Goal: Task Accomplishment & Management: Use online tool/utility

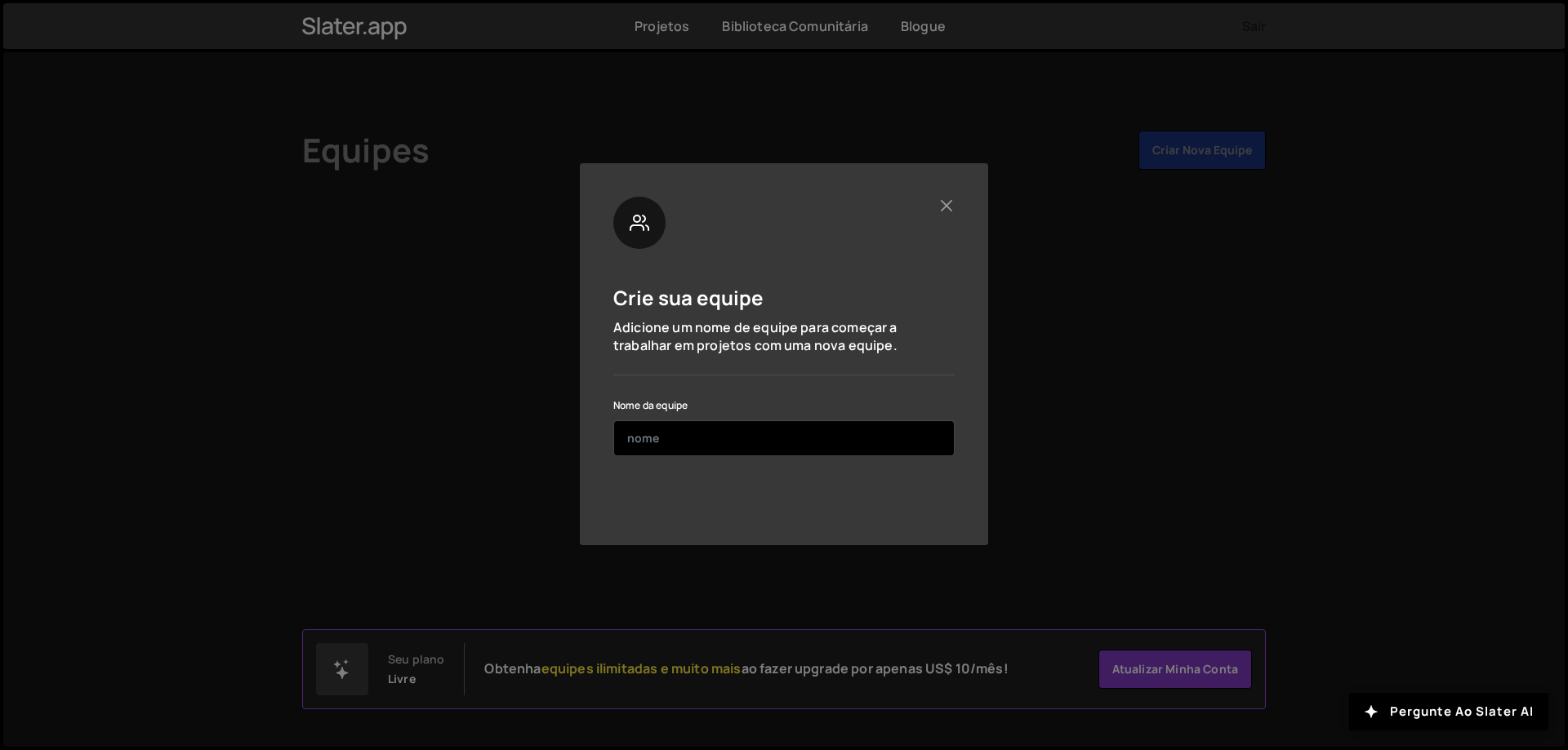
click at [782, 442] on input "text" at bounding box center [784, 438] width 341 height 36
paste input "alphaprint-d8993b"
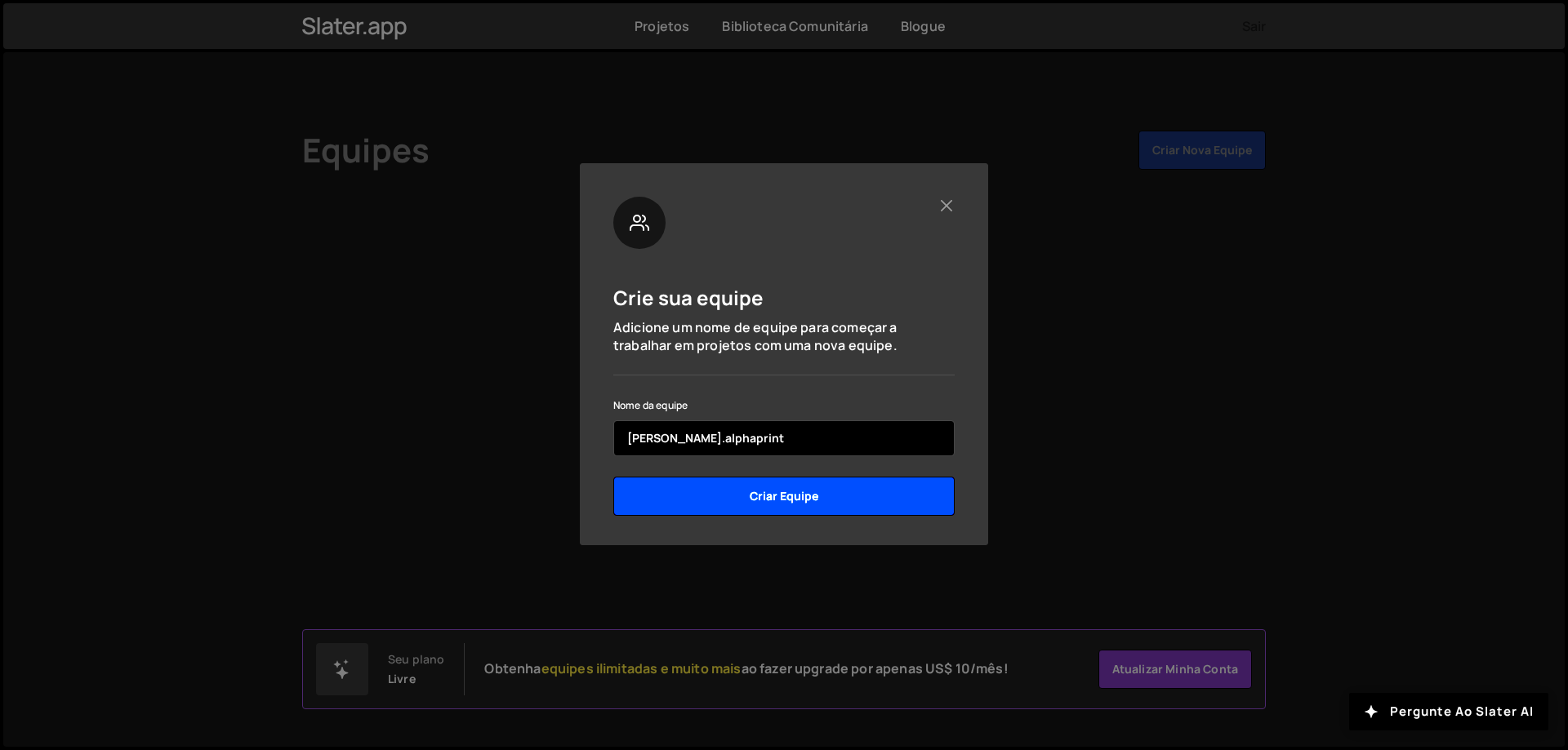
type input "[PERSON_NAME].alphaprint"
click at [790, 498] on input "Criar equipe" at bounding box center [784, 496] width 341 height 39
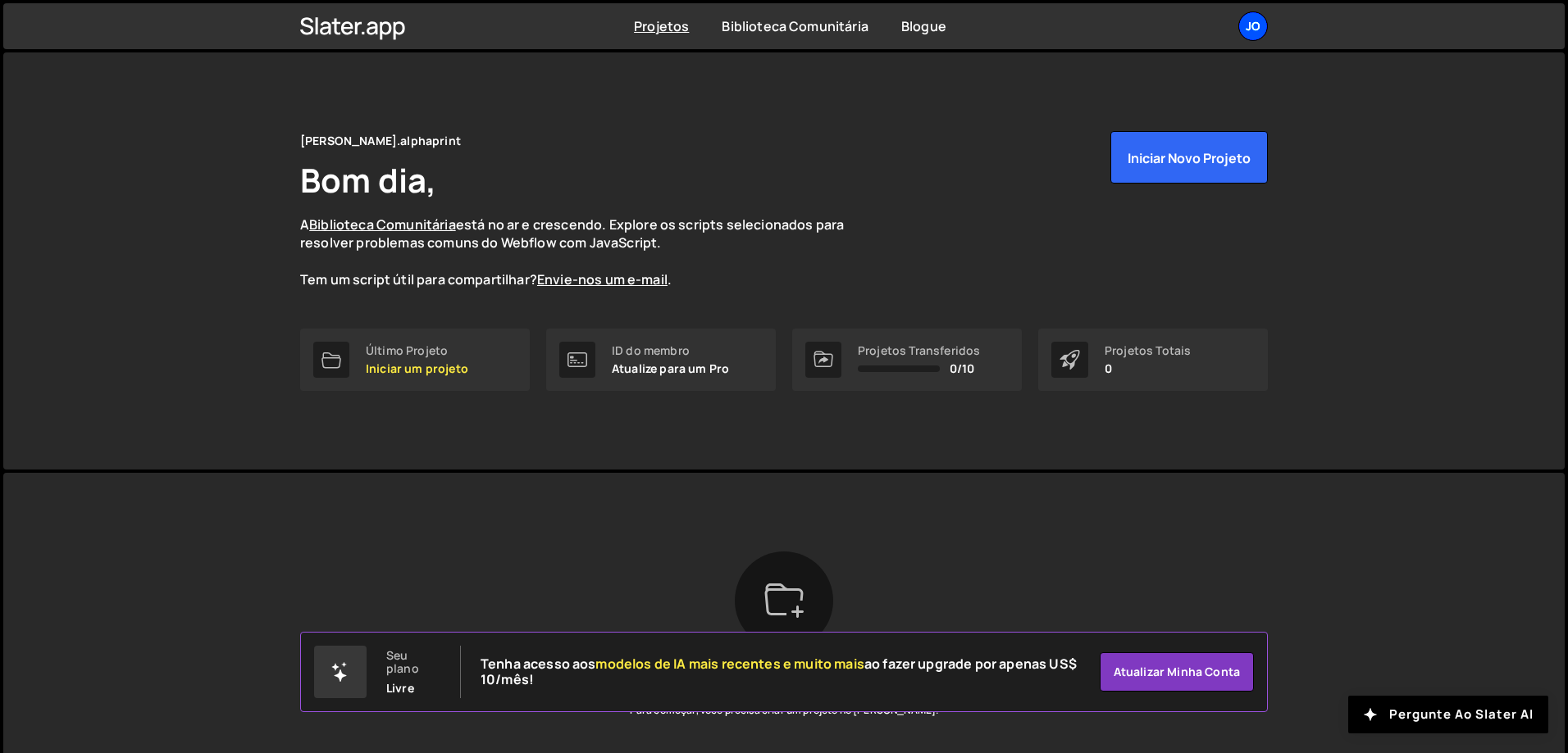
click at [1254, 32] on font "Jo" at bounding box center [1253, 25] width 15 height 16
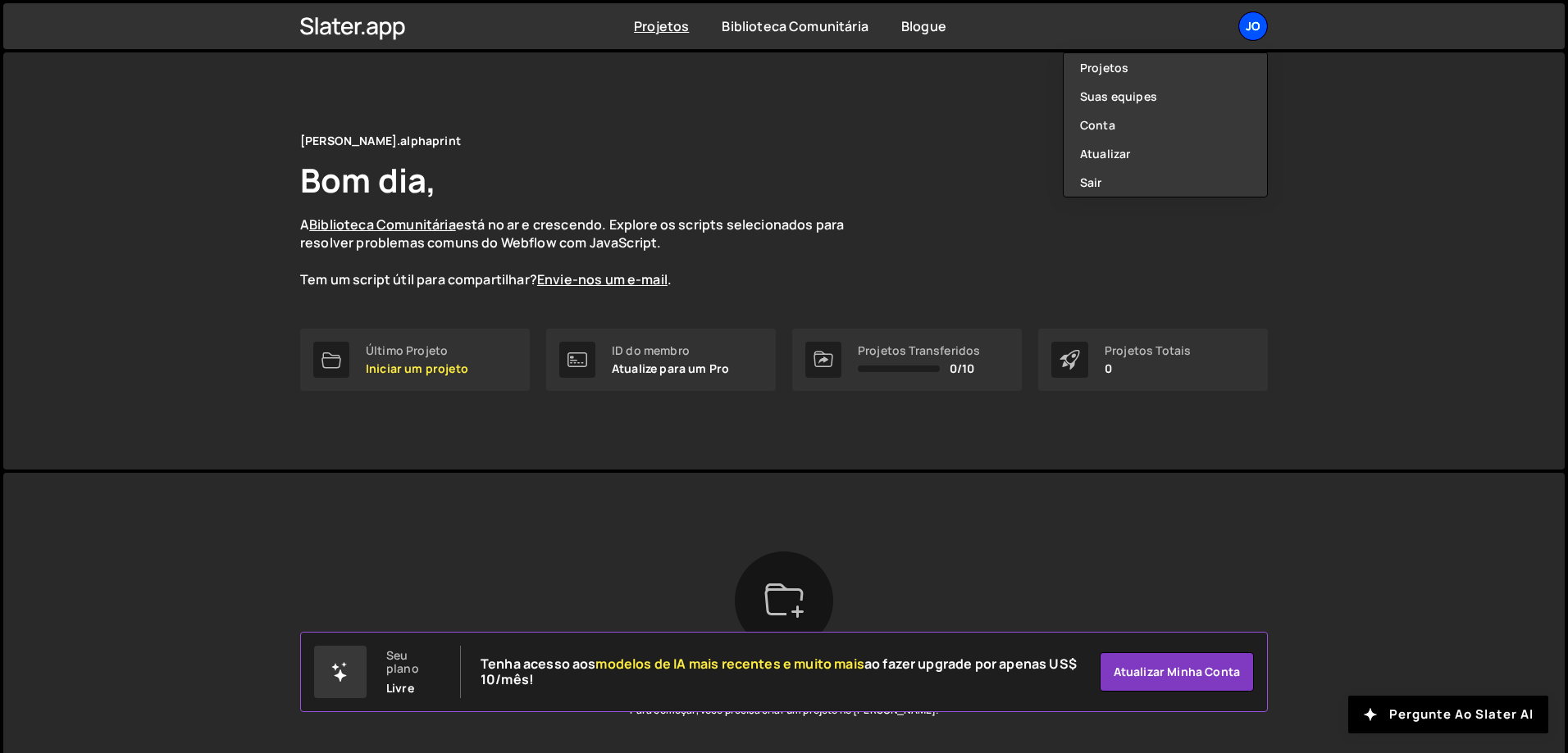
click at [1254, 32] on font "Jo" at bounding box center [1253, 25] width 15 height 16
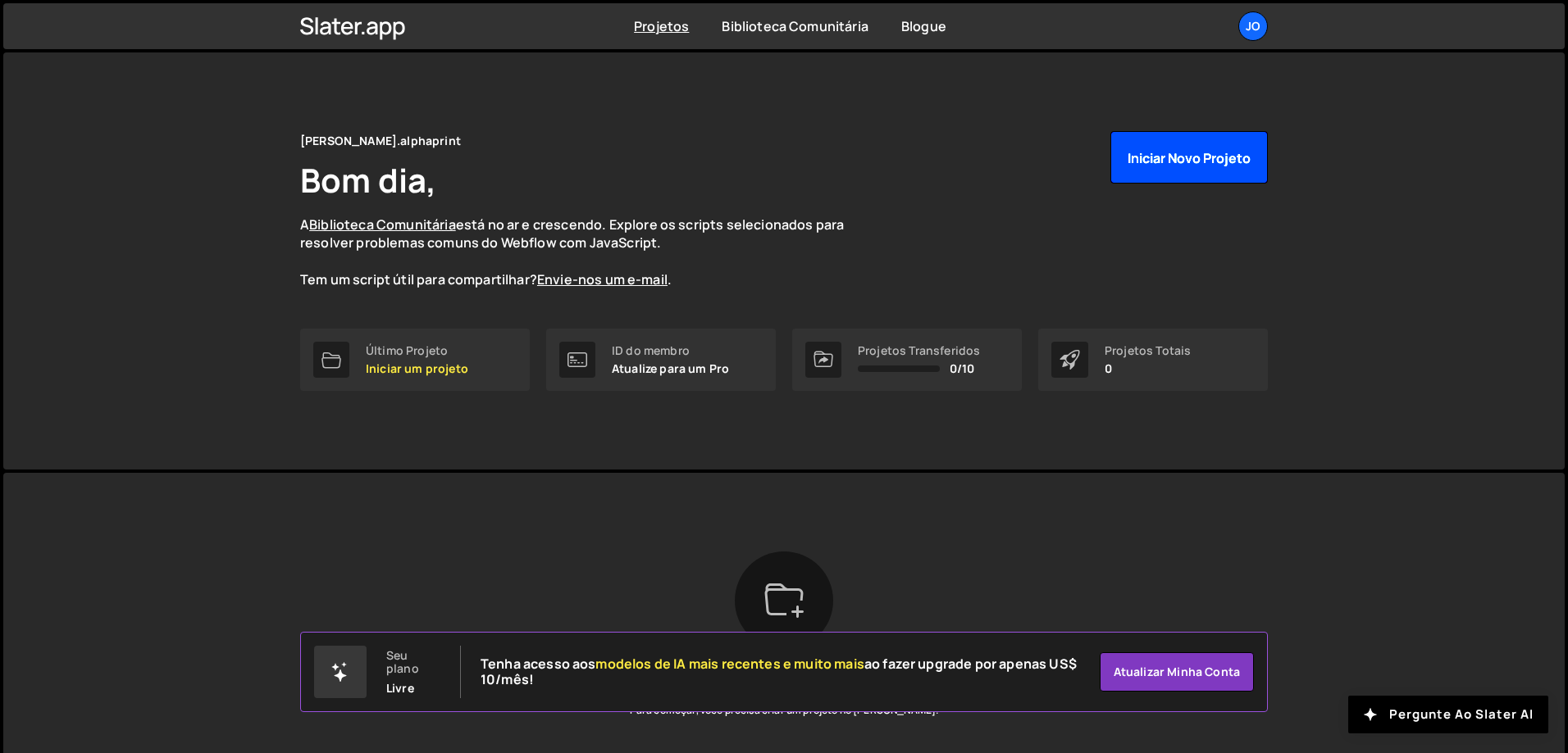
click at [1205, 150] on font "Iniciar novo projeto" at bounding box center [1189, 158] width 123 height 18
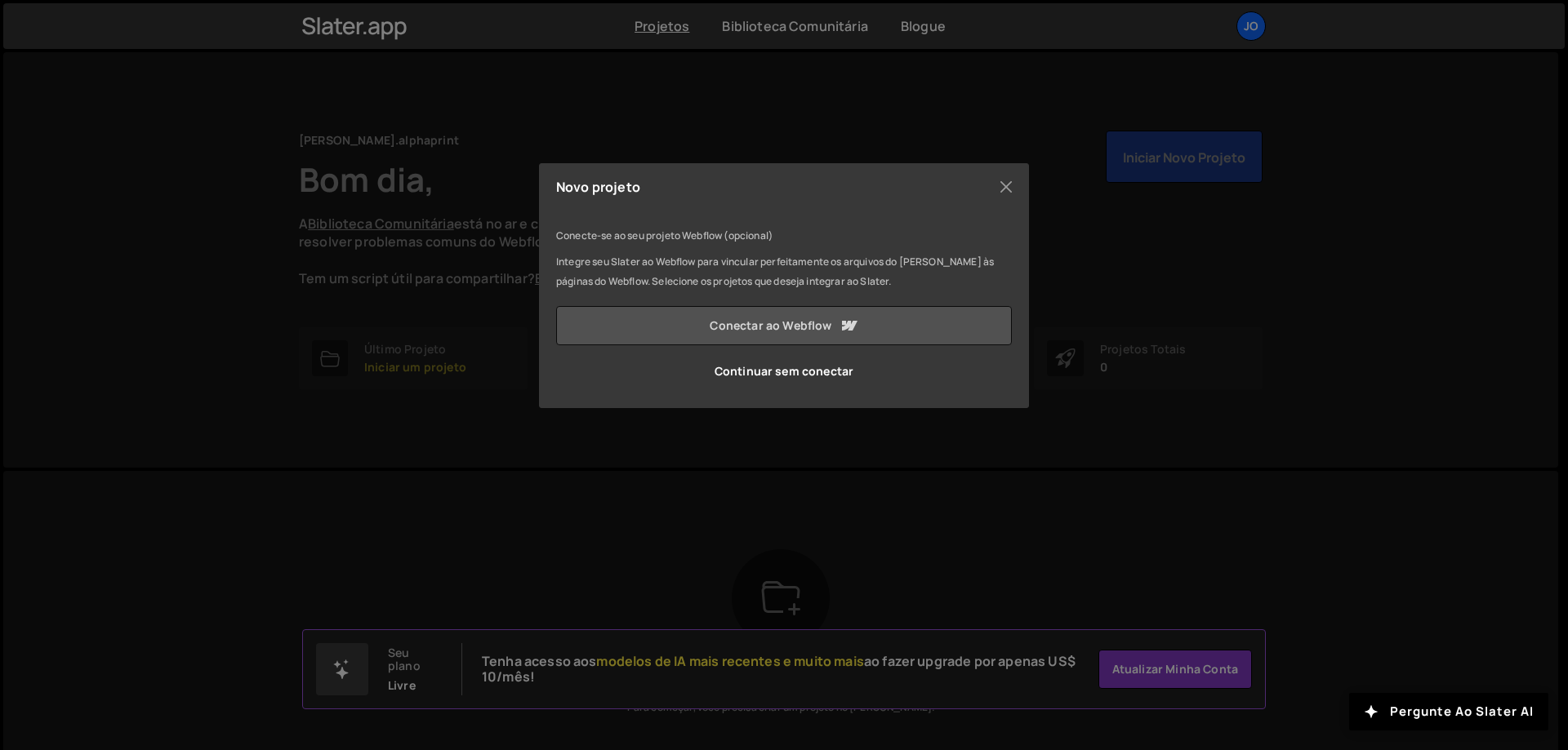
click at [789, 326] on font "Conectar ao Webflow" at bounding box center [771, 325] width 122 height 16
